Goal: Task Accomplishment & Management: Use online tool/utility

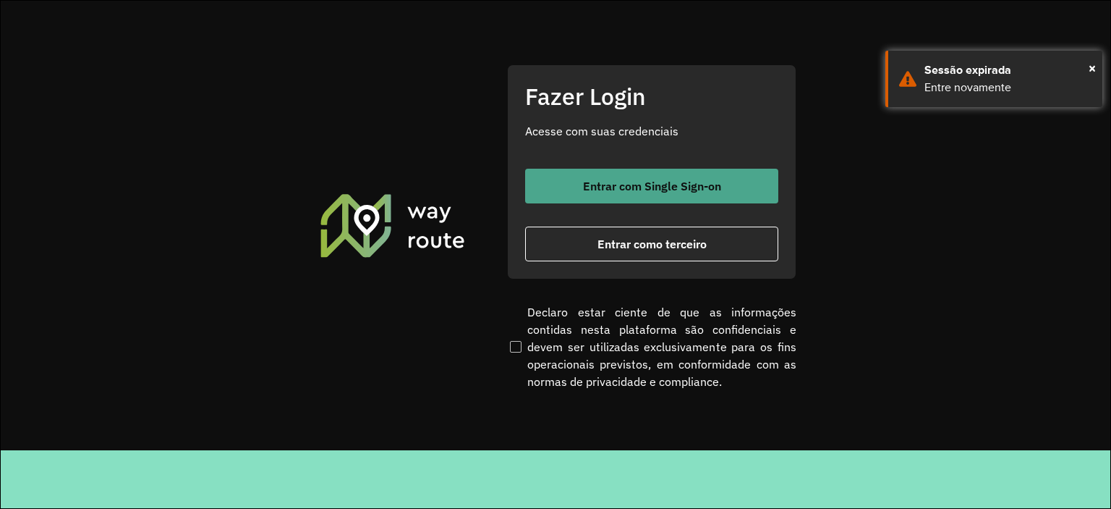
click at [620, 198] on button "Entrar com Single Sign-on" at bounding box center [651, 186] width 253 height 35
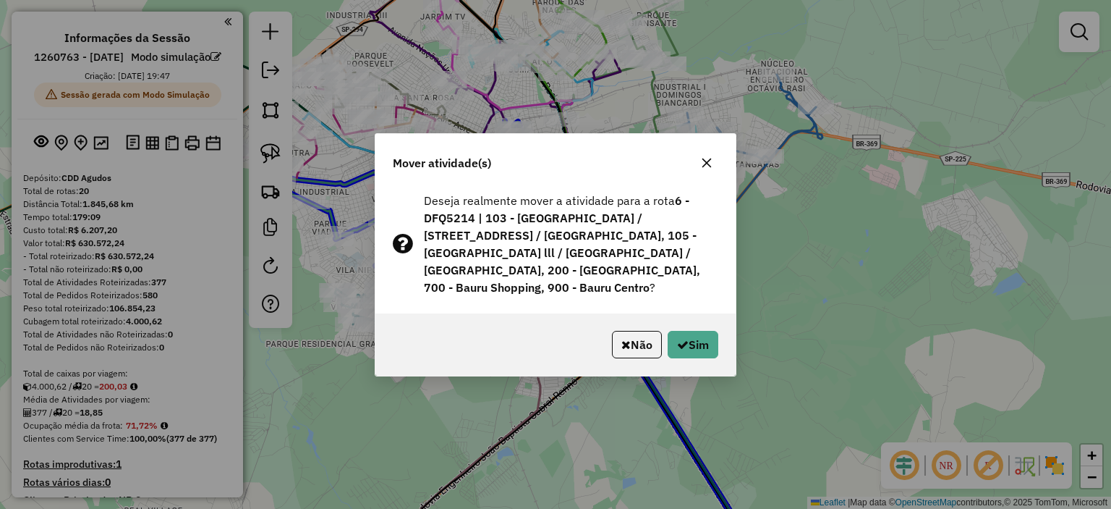
drag, startPoint x: 707, startPoint y: 173, endPoint x: 715, endPoint y: 180, distance: 10.8
click at [708, 167] on icon "button" at bounding box center [707, 162] width 9 height 9
